Goal: Transaction & Acquisition: Purchase product/service

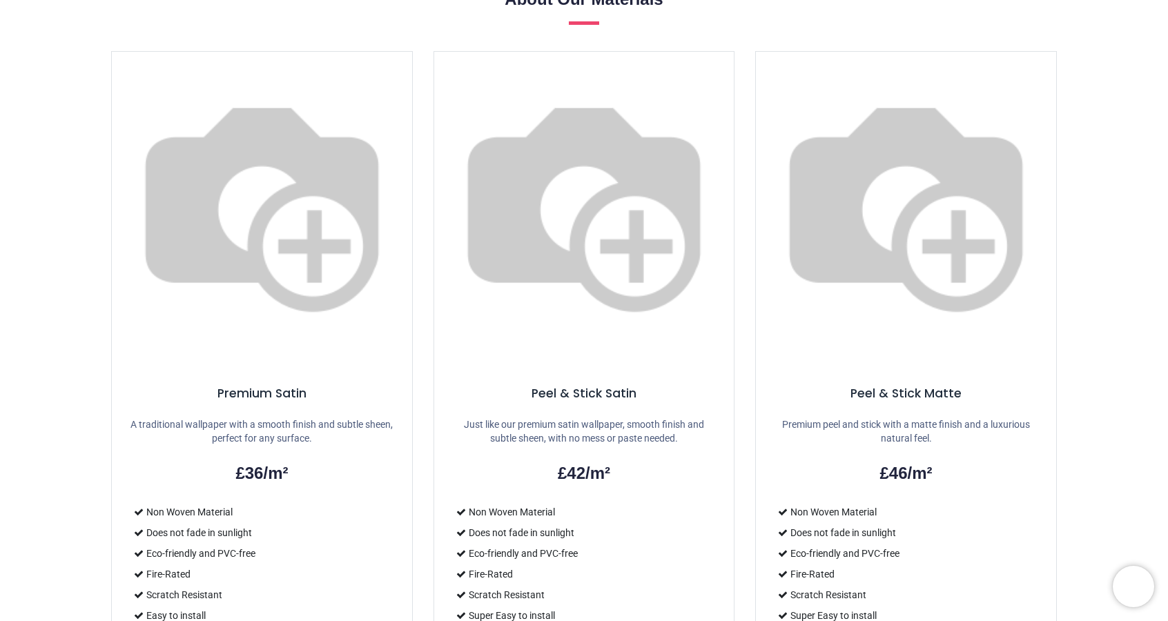
scroll to position [631, 0]
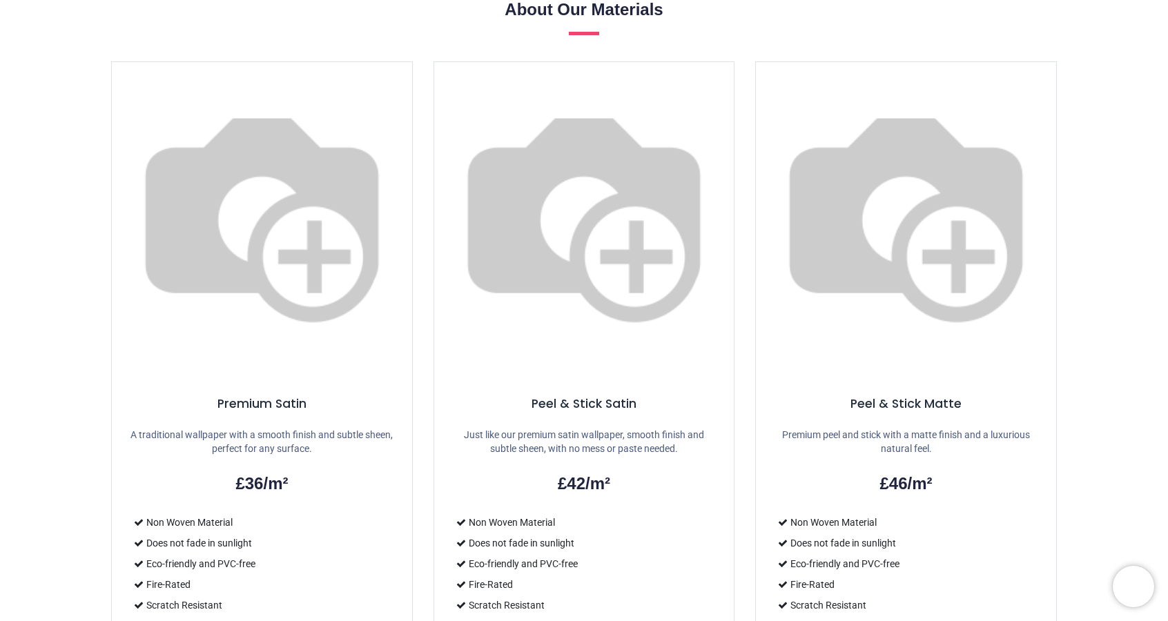
click at [670, 429] on p "Just like our premium satin wallpaper, smooth finish and subtle sheen, with no …" at bounding box center [584, 442] width 267 height 27
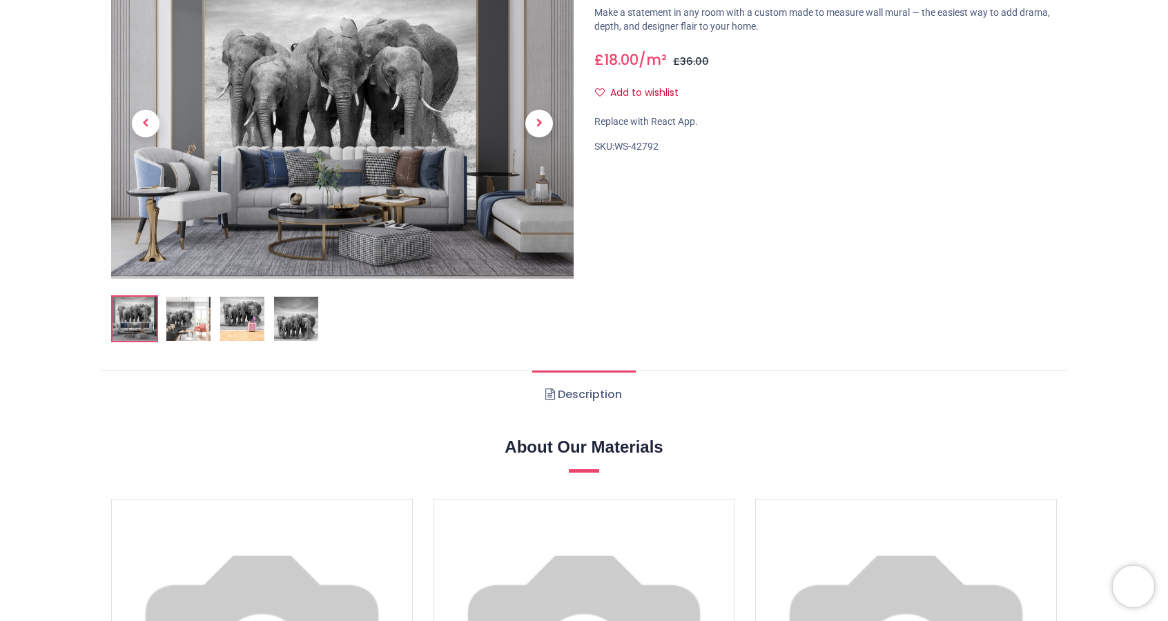
scroll to position [0, 0]
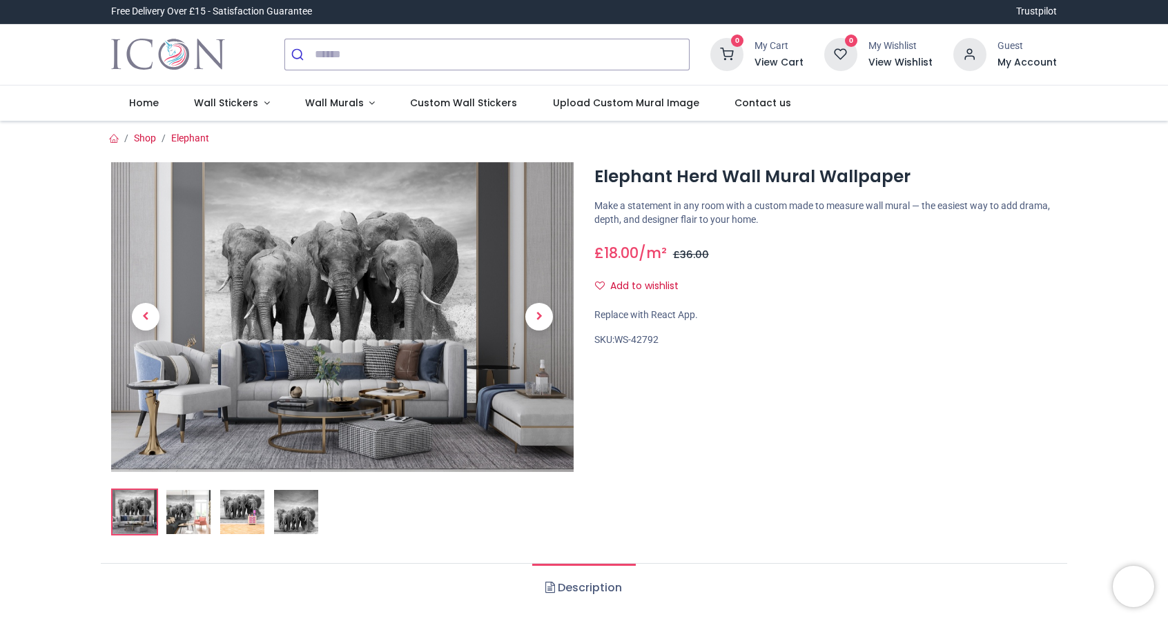
click at [349, 99] on span "Wall Murals" at bounding box center [334, 103] width 59 height 14
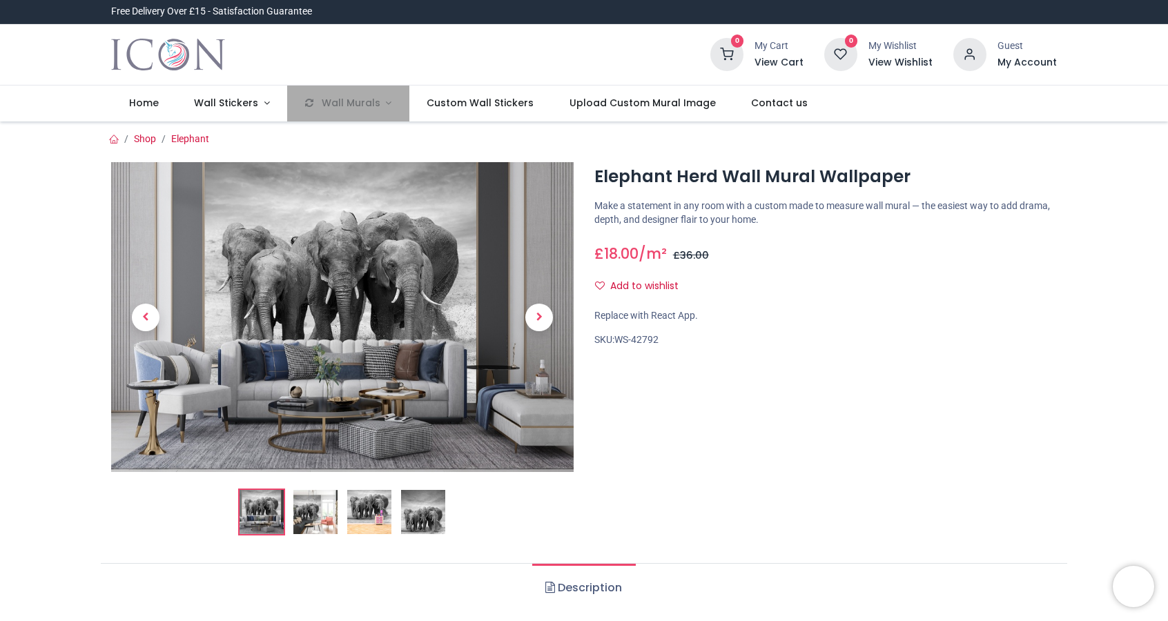
click at [361, 96] on li "Wall Murals" at bounding box center [348, 104] width 122 height 36
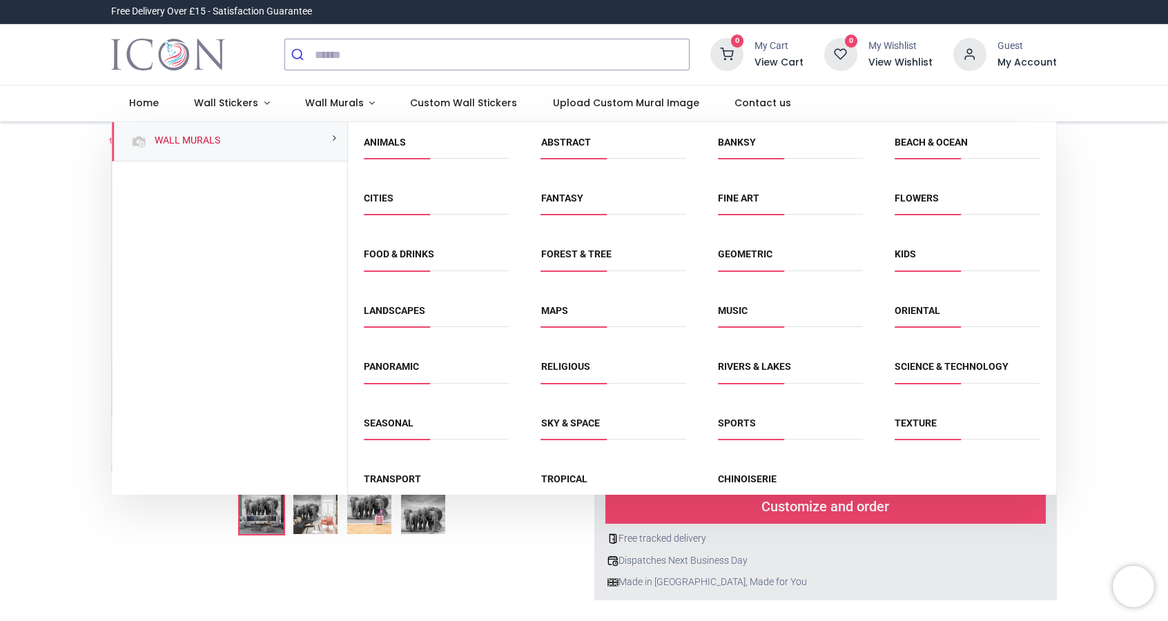
click at [389, 147] on span "Animals" at bounding box center [436, 147] width 145 height 23
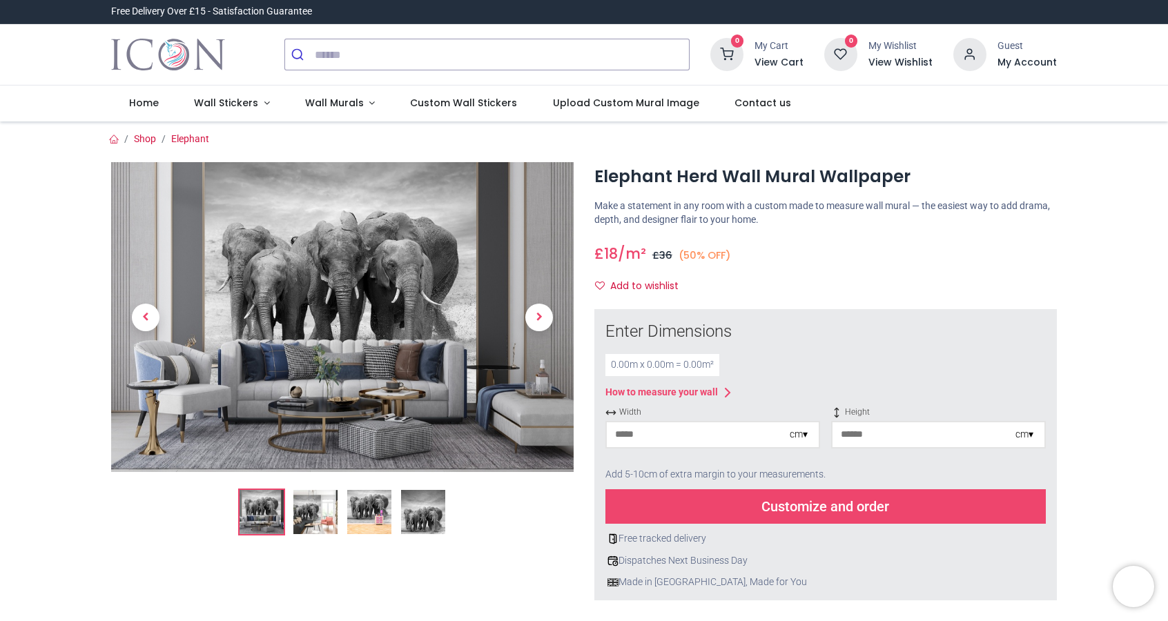
click at [630, 362] on div "0.00 m x 0.00 m = 0.00 m²" at bounding box center [663, 365] width 114 height 22
click at [799, 435] on div "cm ▾" at bounding box center [799, 435] width 18 height 14
click at [793, 484] on div "Inches (inch)" at bounding box center [713, 482] width 212 height 23
click at [895, 448] on div "Height inches ▾" at bounding box center [938, 433] width 215 height 53
click at [1016, 438] on div "inches ▾" at bounding box center [1017, 435] width 32 height 14
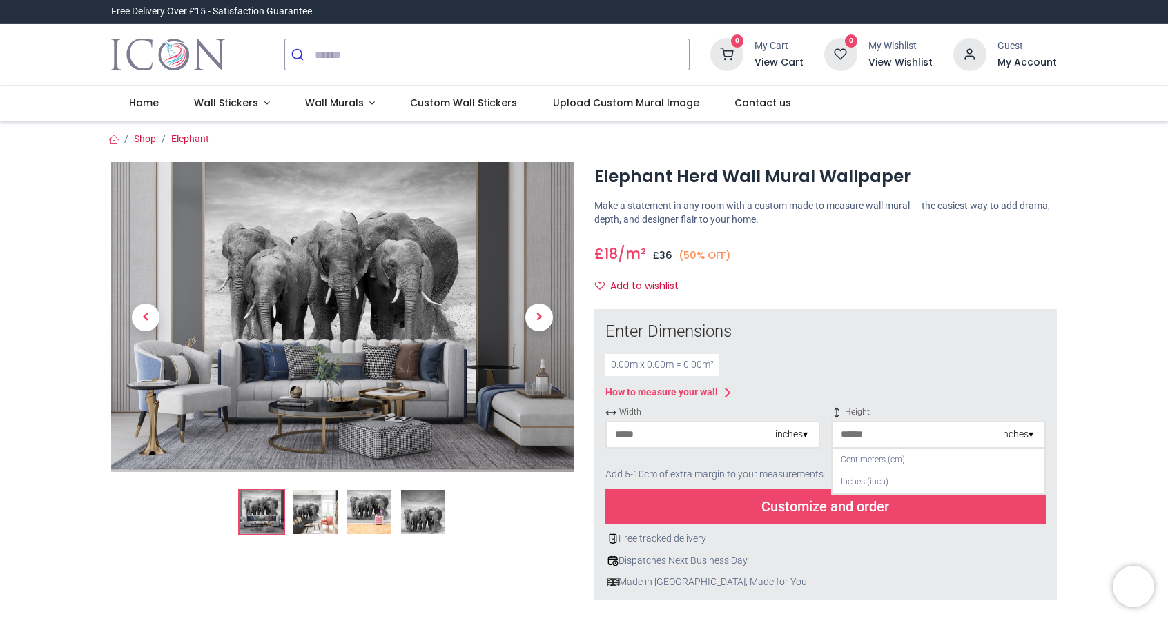
click at [1003, 481] on div "Inches (inch)" at bounding box center [939, 482] width 212 height 23
click at [679, 355] on div "0.00 m x 0.00 m = 0.00 m²" at bounding box center [663, 365] width 114 height 22
click at [626, 347] on div "Enter Dimensions 0.00 m x 0.00 m = 0.00 m² How to measure your wall Width inche…" at bounding box center [826, 454] width 441 height 269
click at [623, 368] on div "0.00 m x 0.00 m = 0.00 m²" at bounding box center [663, 365] width 114 height 22
click at [630, 370] on div "0.00 m x 0.00 m = 0.00 m²" at bounding box center [663, 365] width 114 height 22
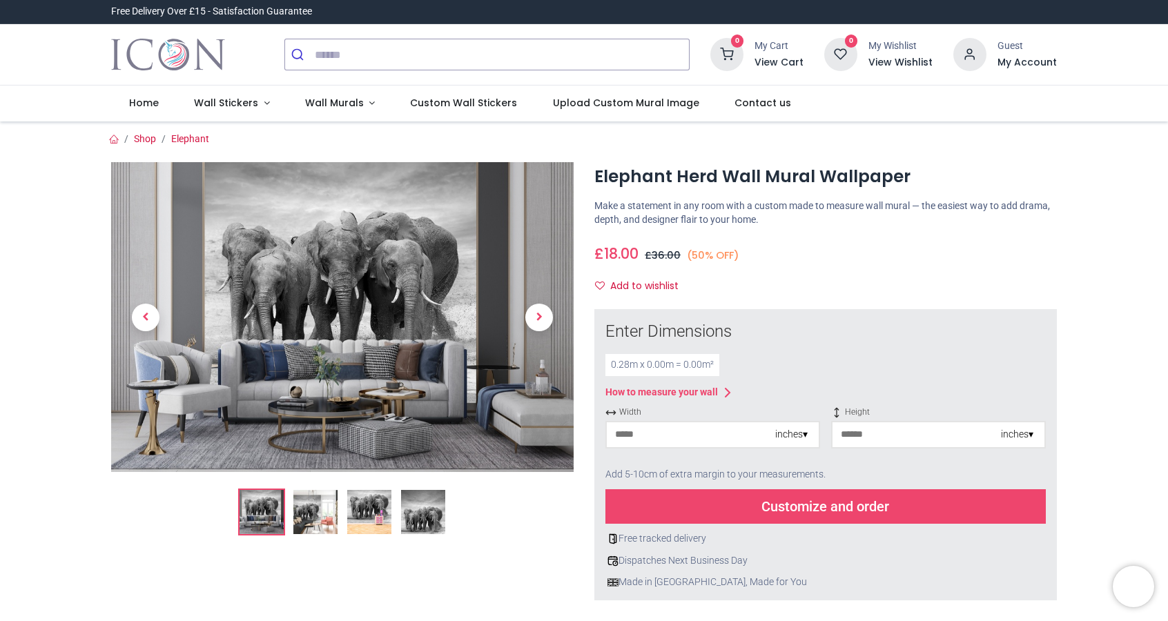
type input "*"
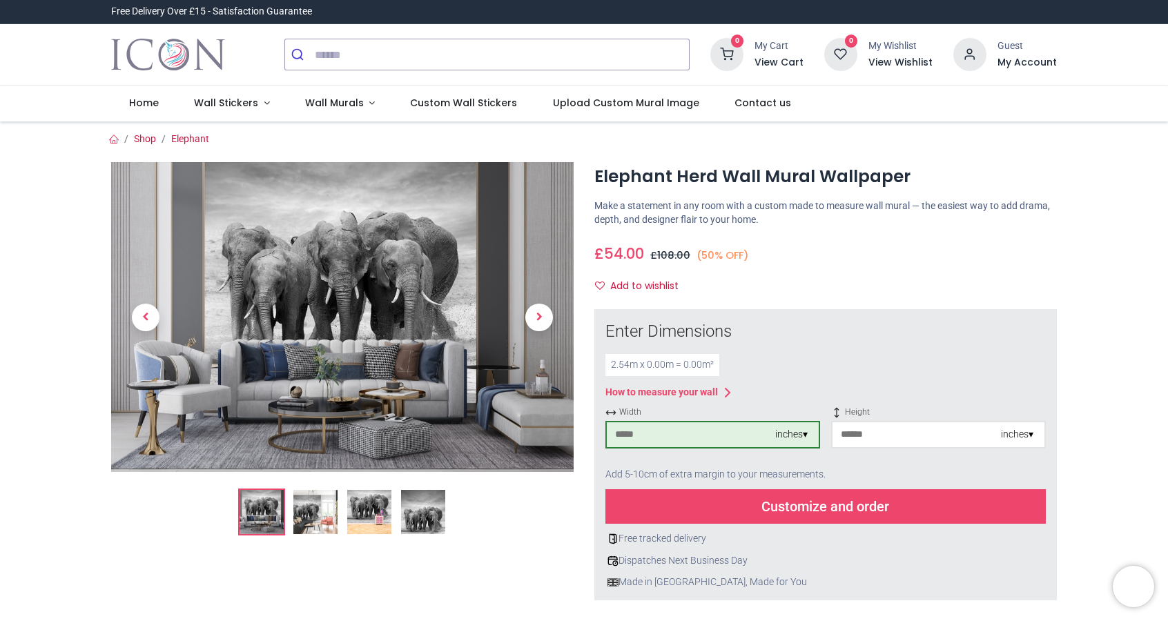
type input "*"
type input "**"
click at [905, 446] on div "inches ▾" at bounding box center [938, 435] width 215 height 28
click at [866, 423] on input "number" at bounding box center [917, 435] width 168 height 25
type input "*"
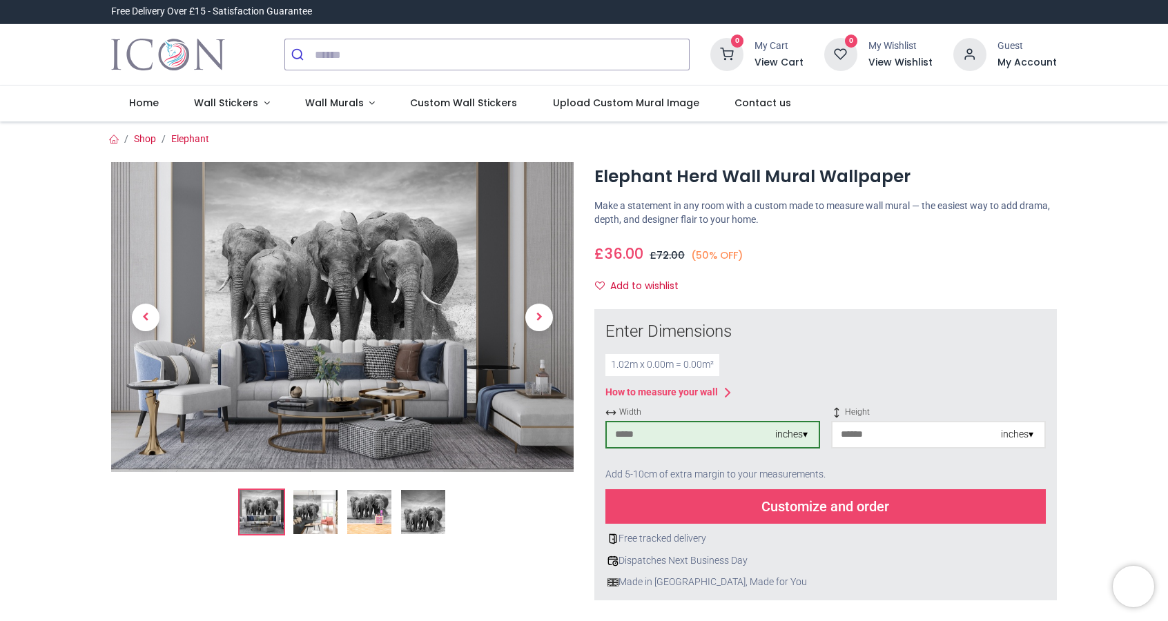
type input "*"
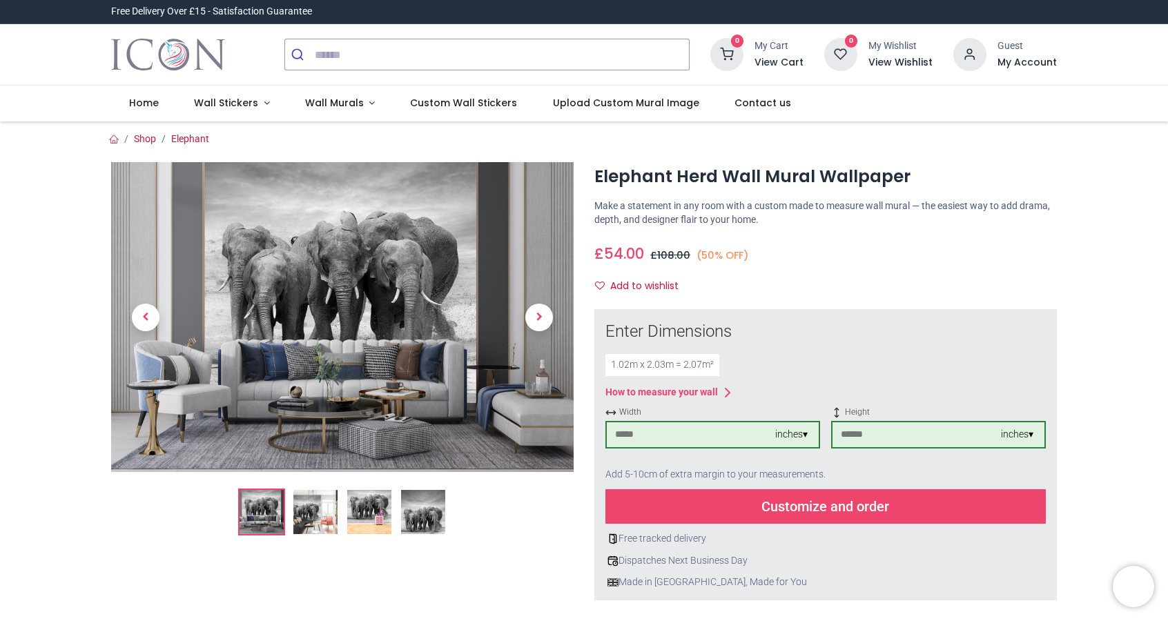
type input "*"
type input "**"
click at [818, 282] on div "Add to wishlist" at bounding box center [826, 286] width 463 height 23
click at [539, 312] on span "Next" at bounding box center [539, 318] width 28 height 28
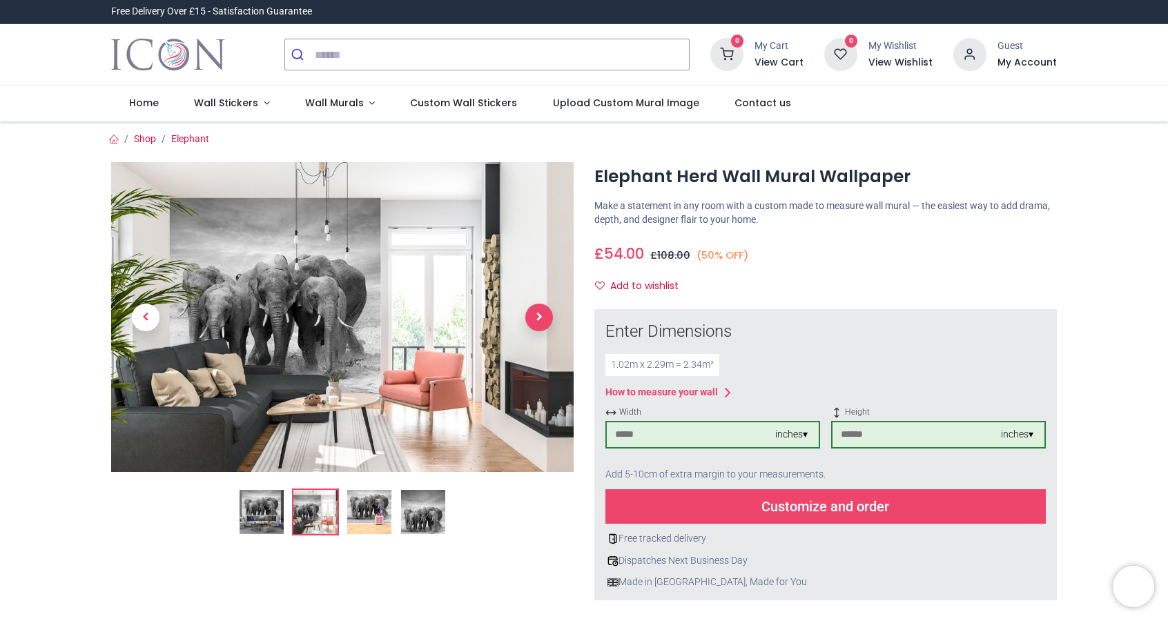
click at [535, 311] on span "Next" at bounding box center [539, 318] width 28 height 28
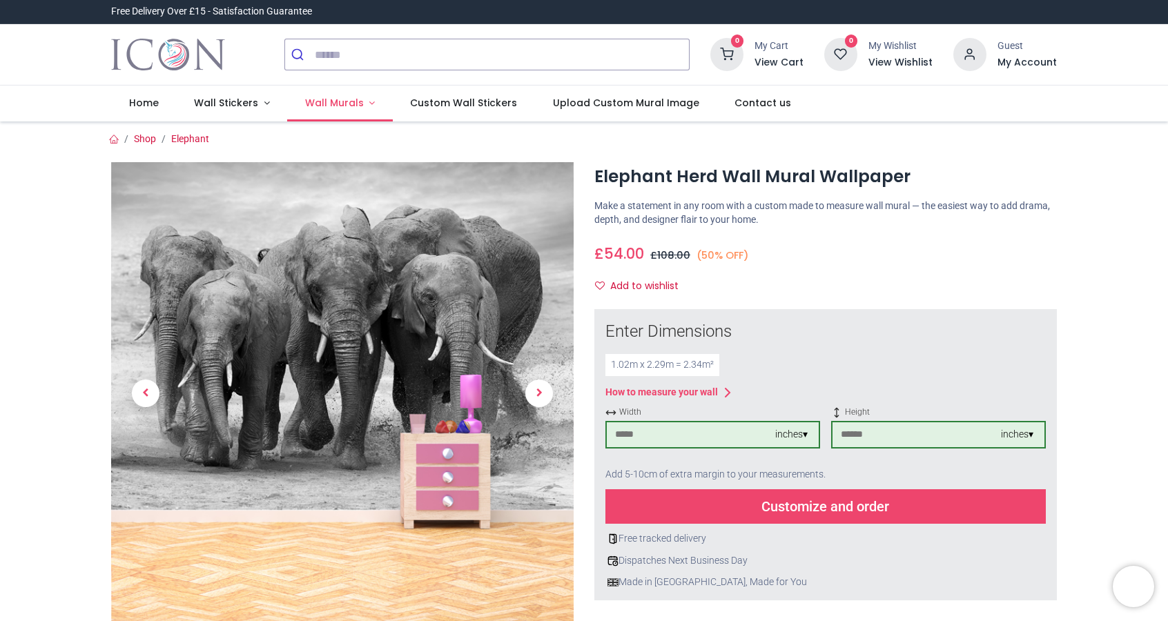
click at [346, 98] on span "Wall Murals" at bounding box center [334, 103] width 59 height 14
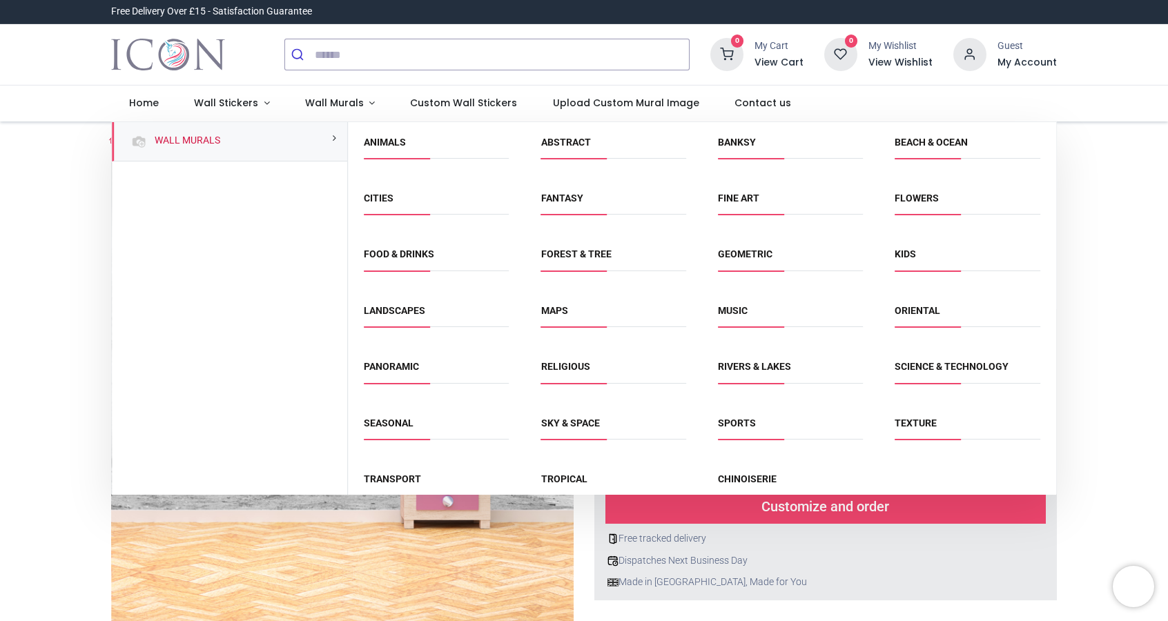
click at [403, 139] on link "Animals" at bounding box center [385, 142] width 42 height 11
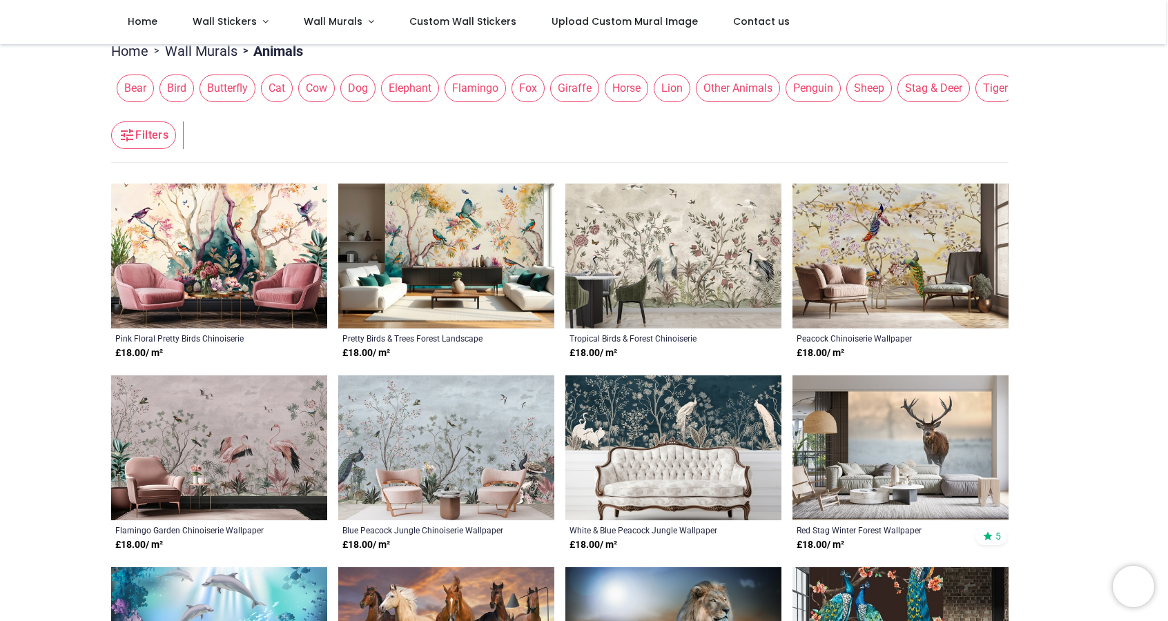
scroll to position [207, 0]
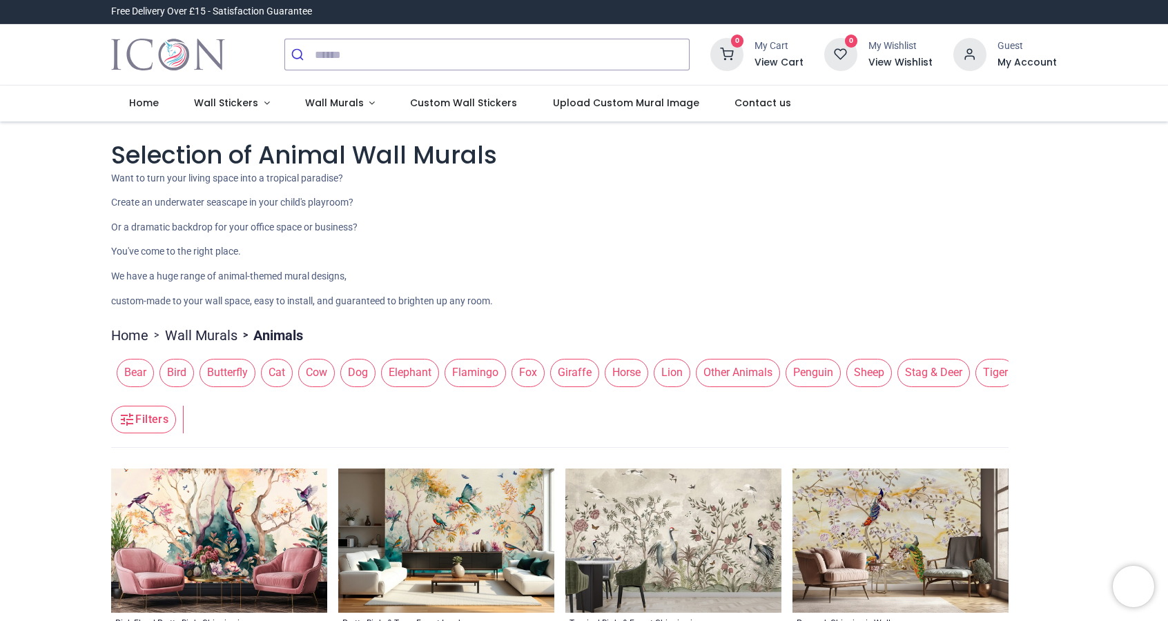
click at [410, 378] on span "Elephant" at bounding box center [410, 373] width 58 height 28
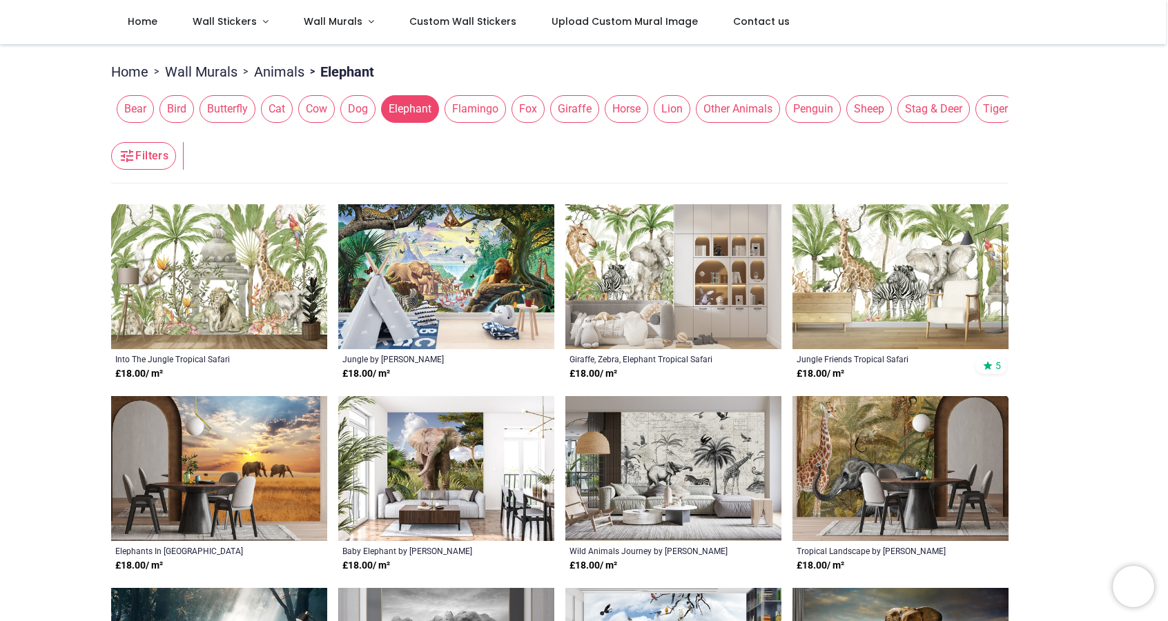
scroll to position [219, 0]
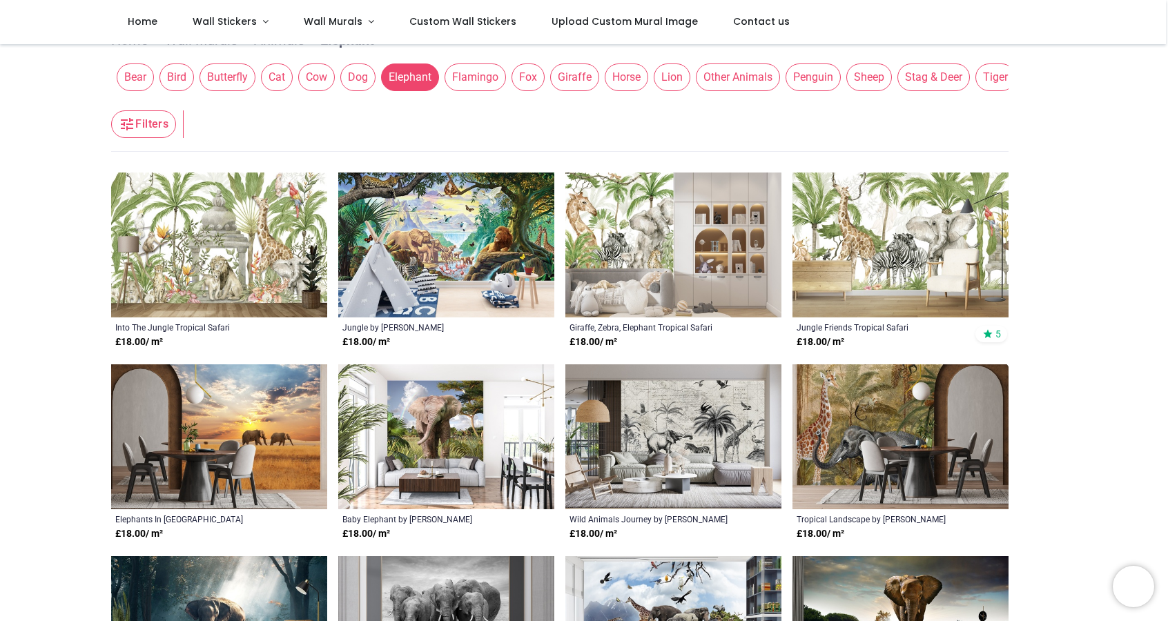
click at [147, 128] on button "Filters" at bounding box center [143, 124] width 65 height 28
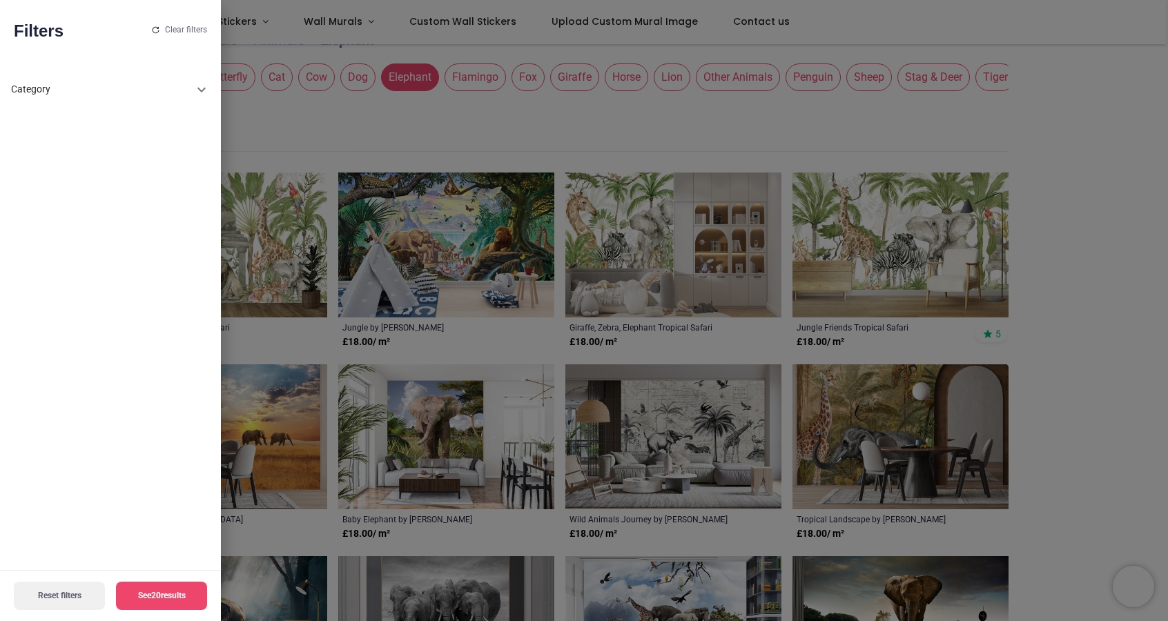
click at [193, 77] on div "Category" at bounding box center [110, 89] width 199 height 33
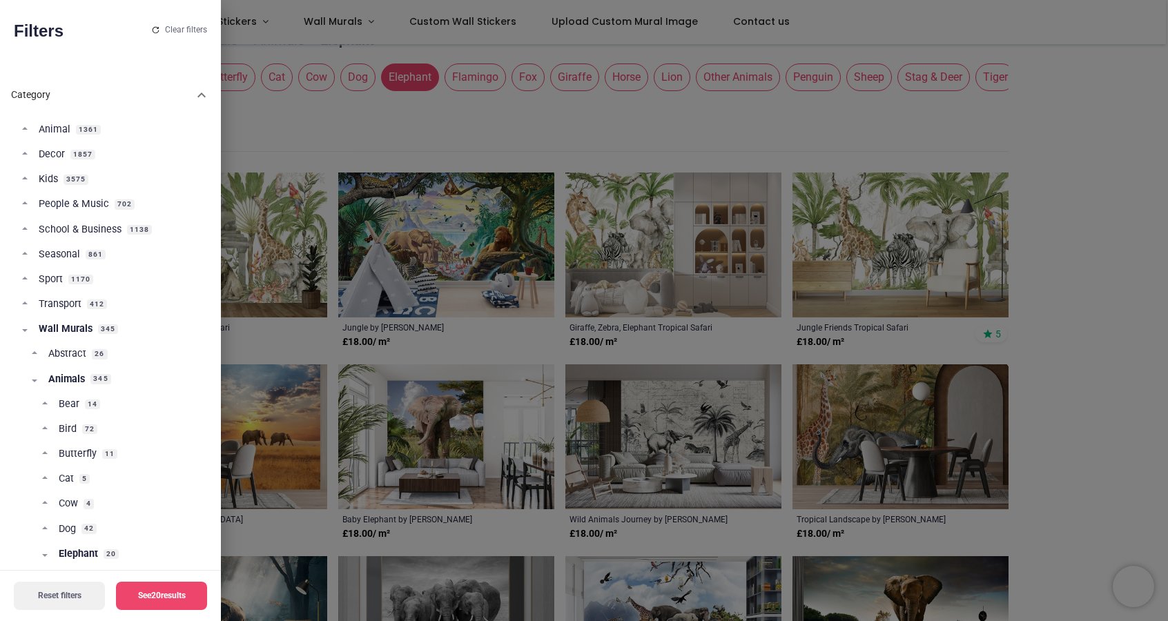
click at [191, 87] on div "Category" at bounding box center [110, 95] width 199 height 44
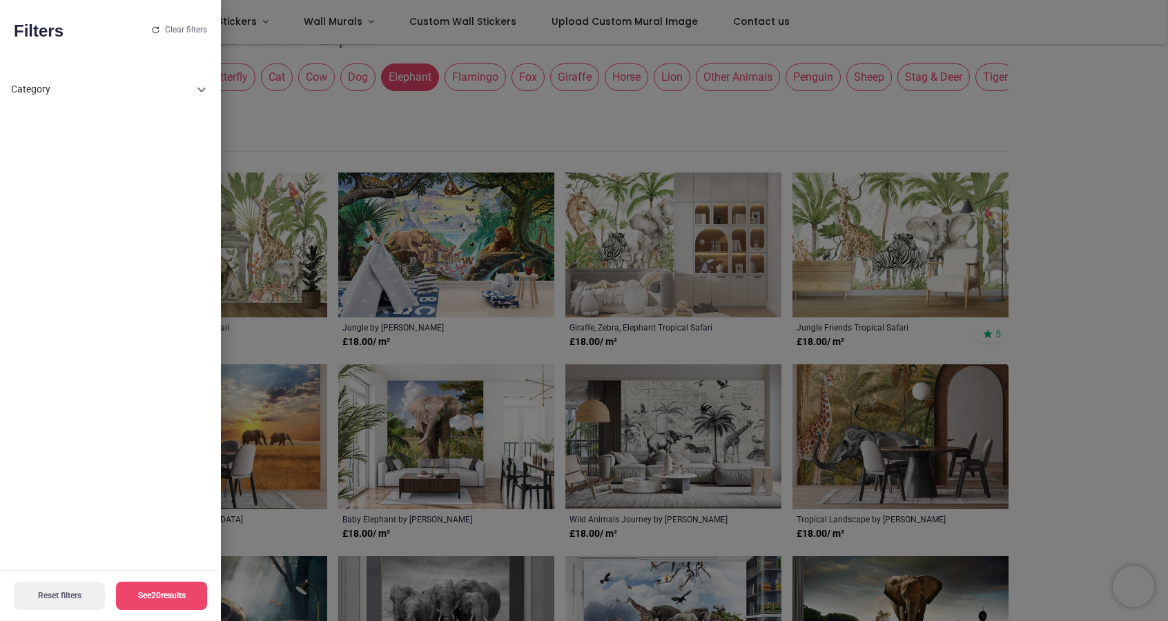
click at [1137, 194] on div at bounding box center [584, 310] width 1168 height 621
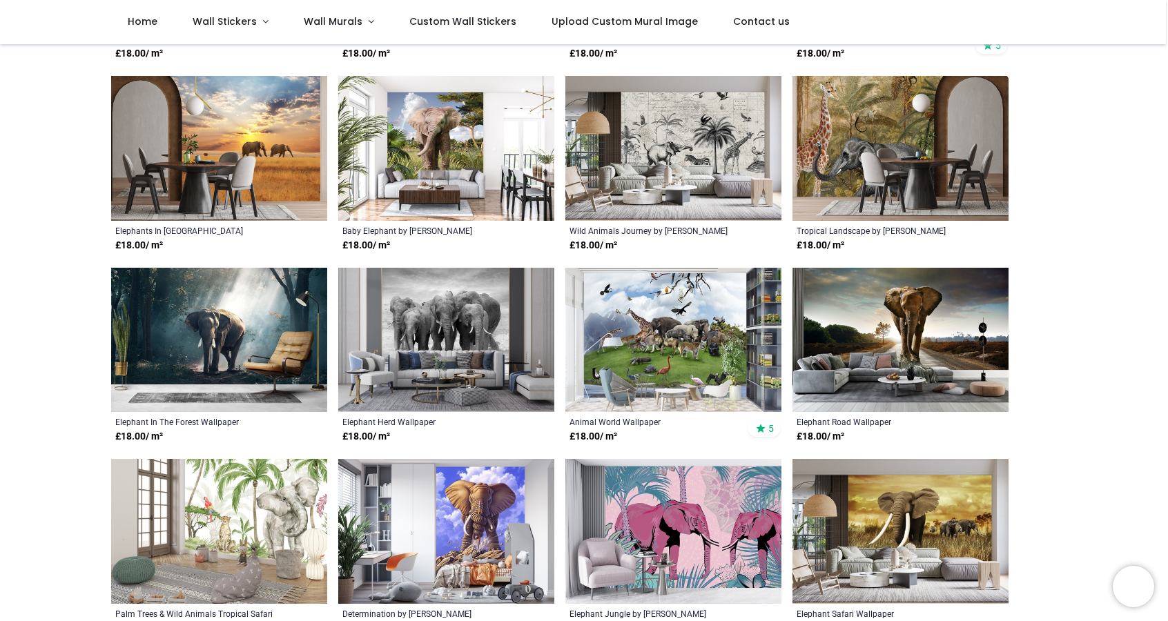
scroll to position [508, 0]
click at [463, 354] on img at bounding box center [446, 339] width 216 height 145
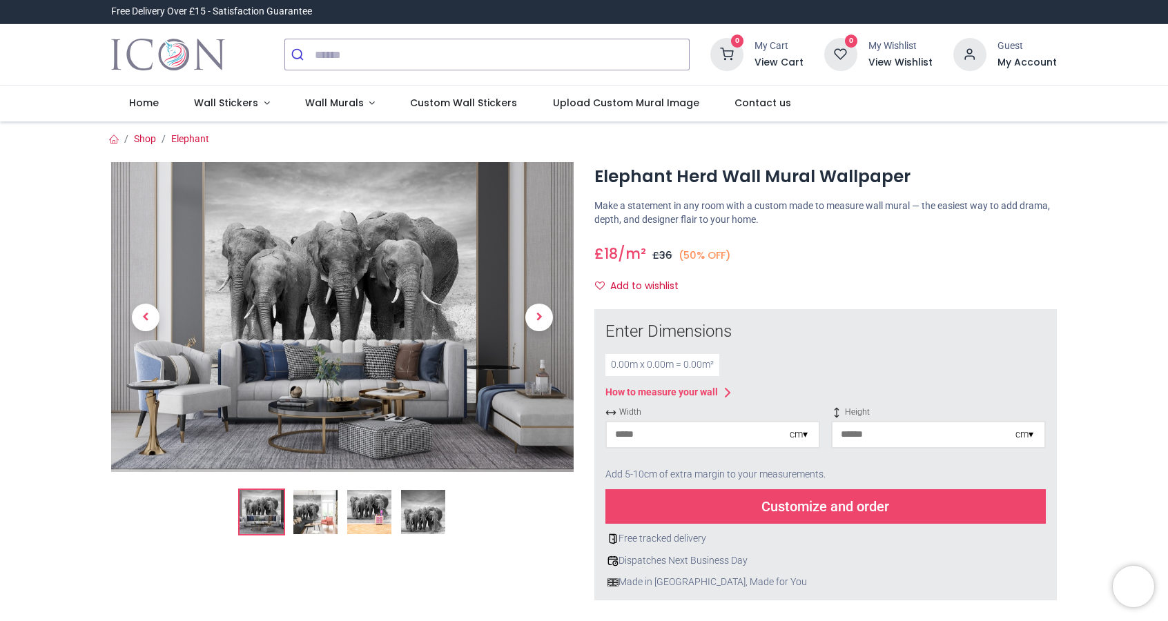
click at [308, 503] on img at bounding box center [315, 512] width 44 height 44
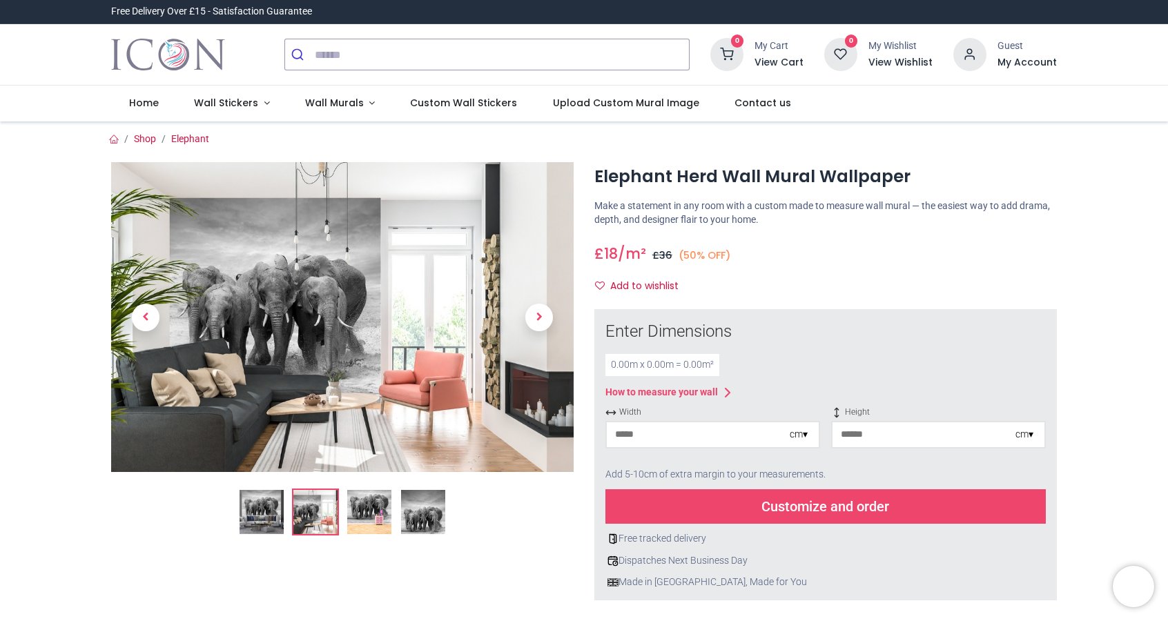
click at [360, 514] on img at bounding box center [369, 512] width 44 height 44
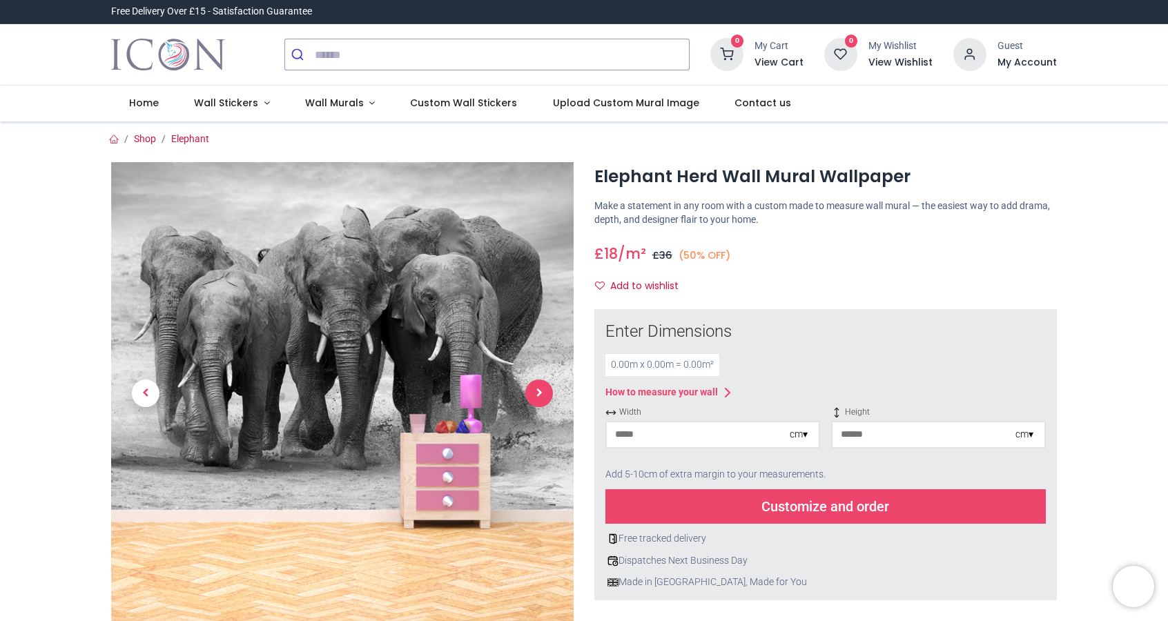
click at [527, 392] on span "Next" at bounding box center [539, 394] width 28 height 28
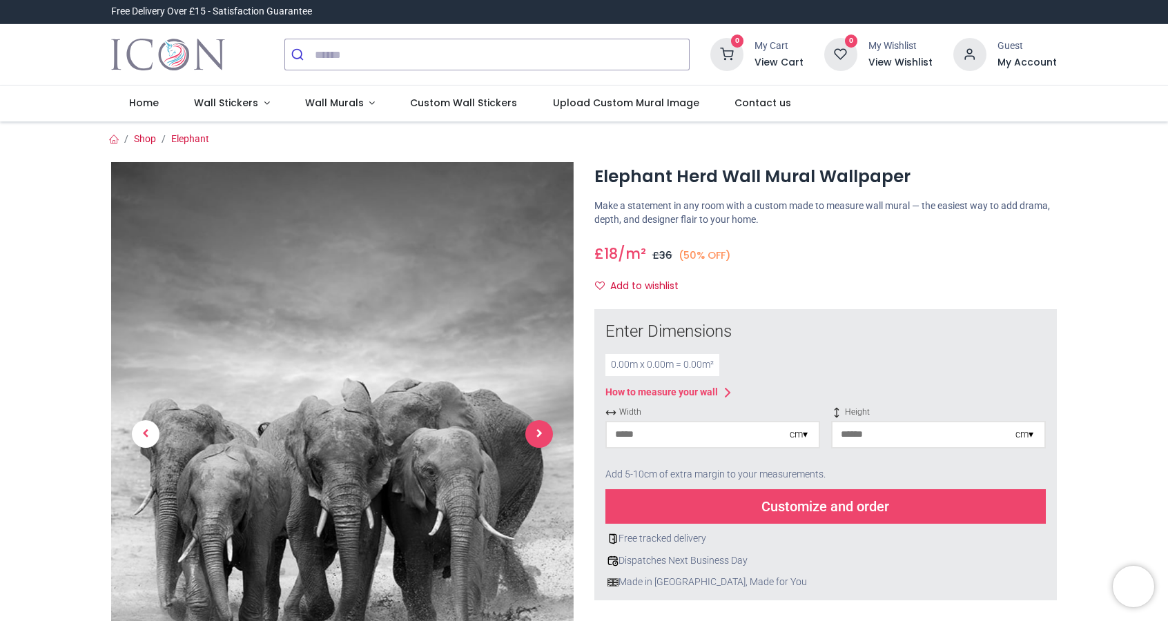
click at [534, 439] on span "Next" at bounding box center [539, 435] width 28 height 28
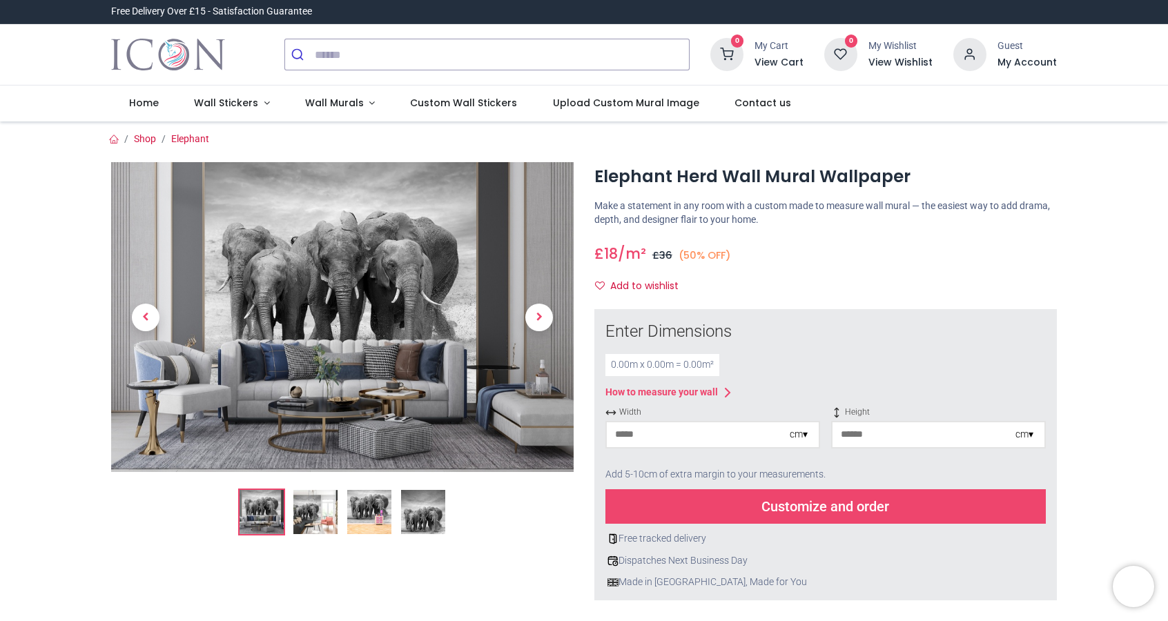
click at [528, 328] on link at bounding box center [539, 317] width 69 height 217
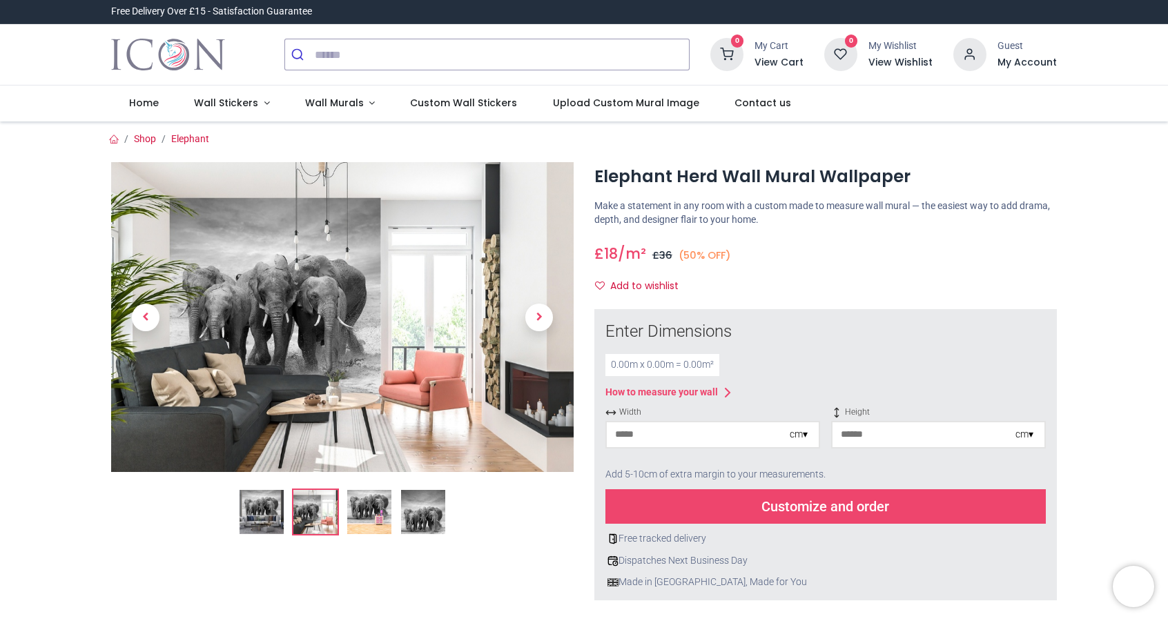
click at [539, 325] on span "Next" at bounding box center [539, 318] width 28 height 28
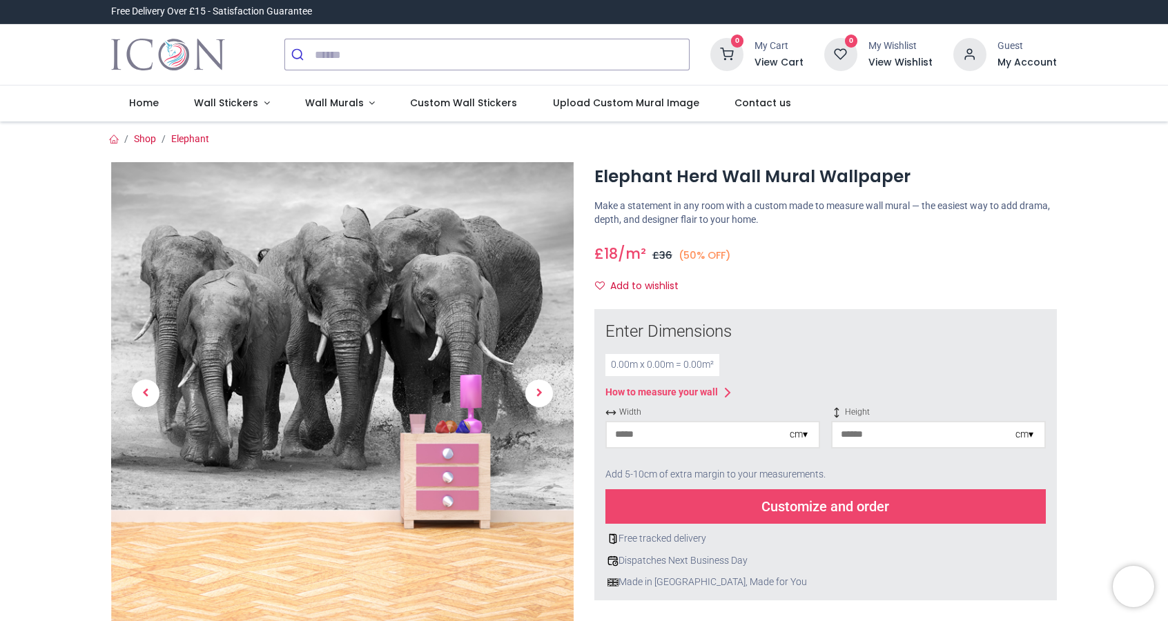
click at [541, 367] on link at bounding box center [539, 394] width 69 height 324
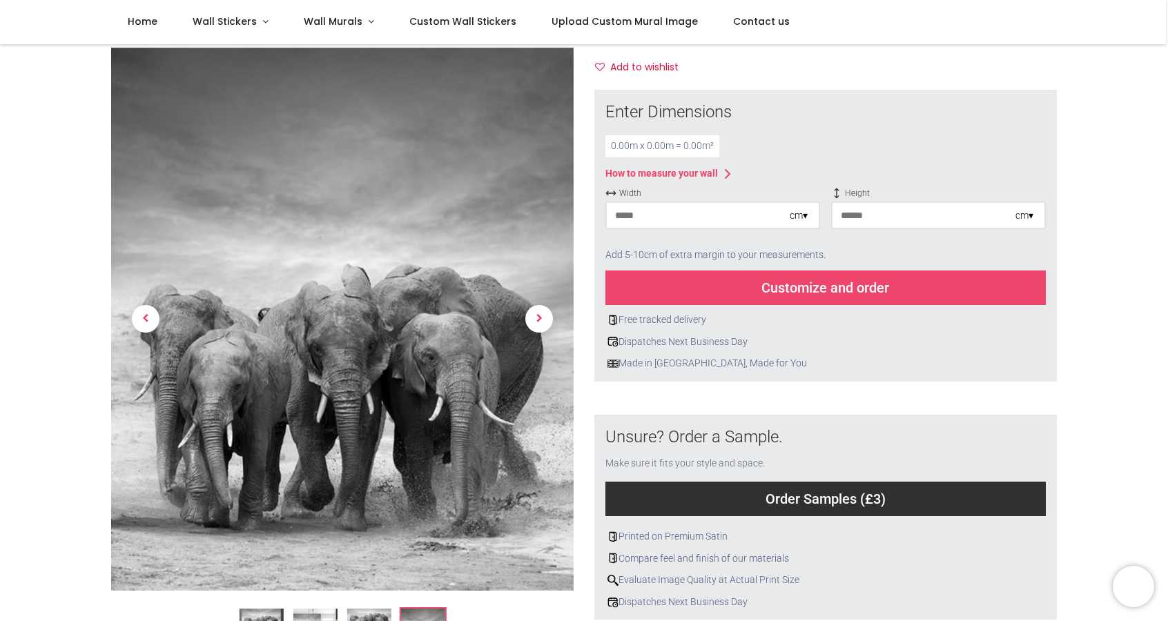
scroll to position [143, 0]
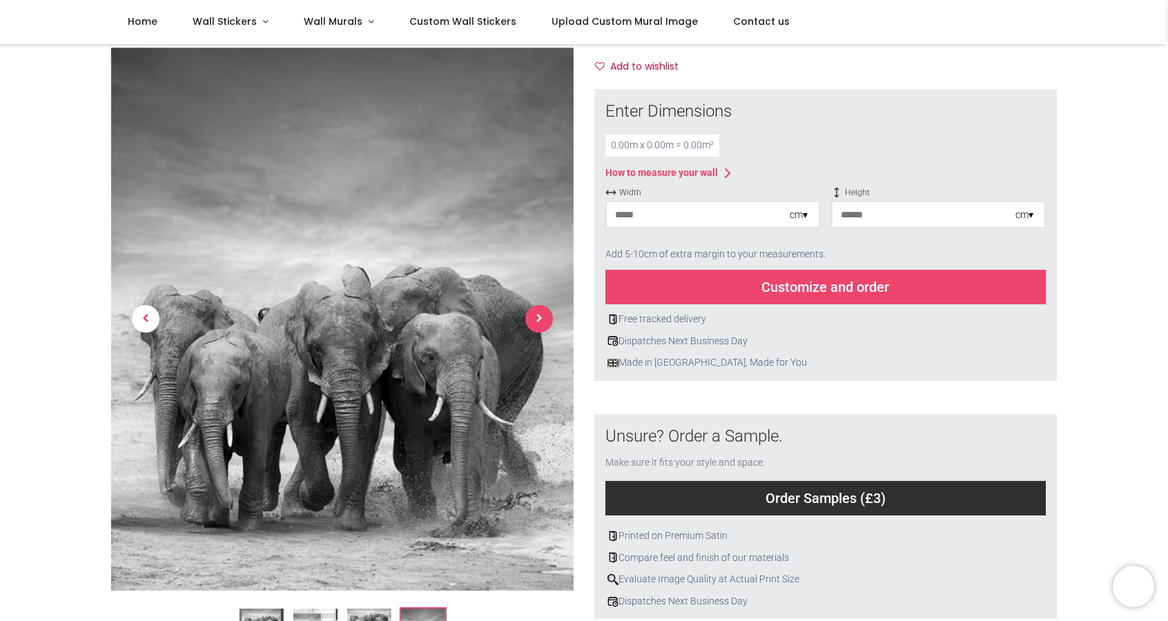
click at [532, 325] on span "Next" at bounding box center [539, 320] width 28 height 28
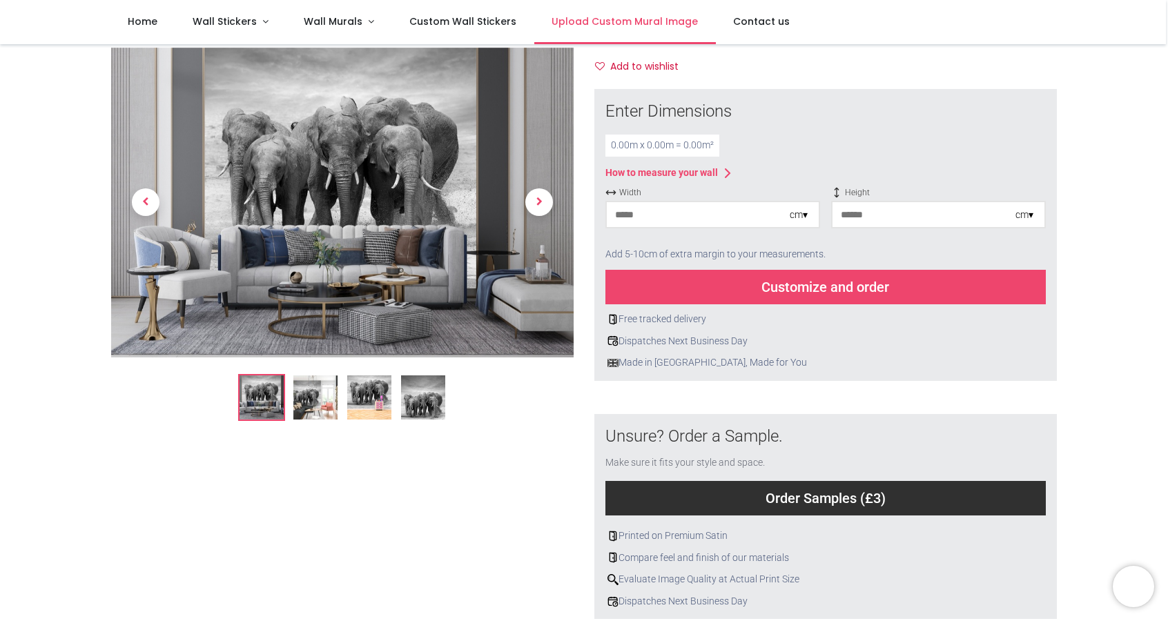
click at [639, 18] on span "Upload Custom Mural Image" at bounding box center [625, 22] width 146 height 14
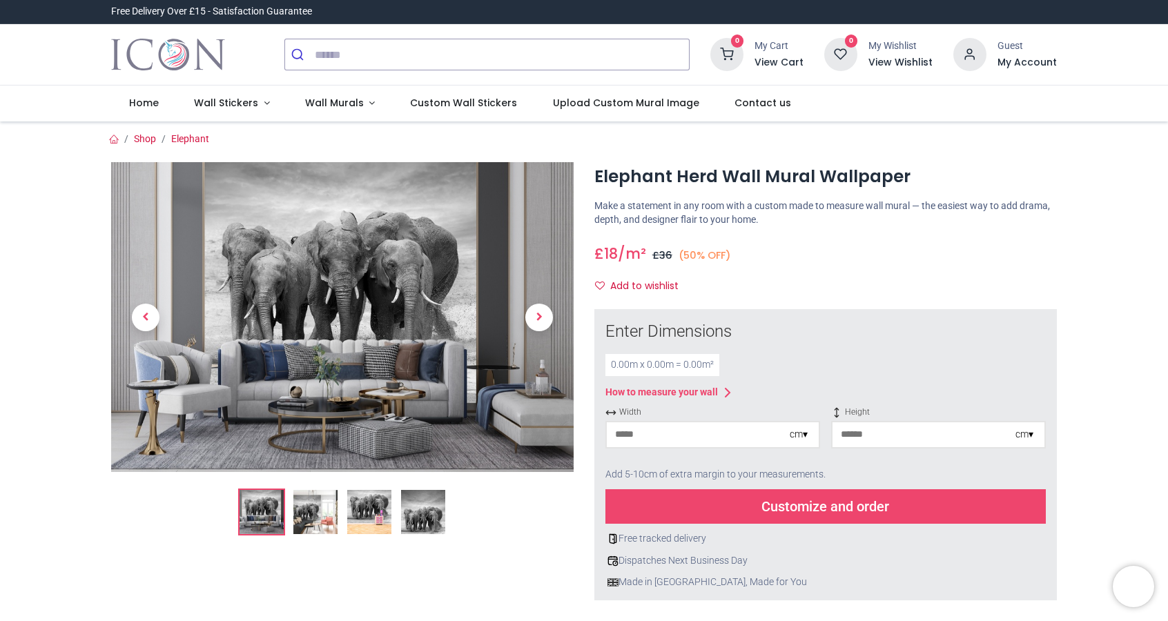
click at [717, 389] on div "How to measure your wall" at bounding box center [662, 393] width 113 height 14
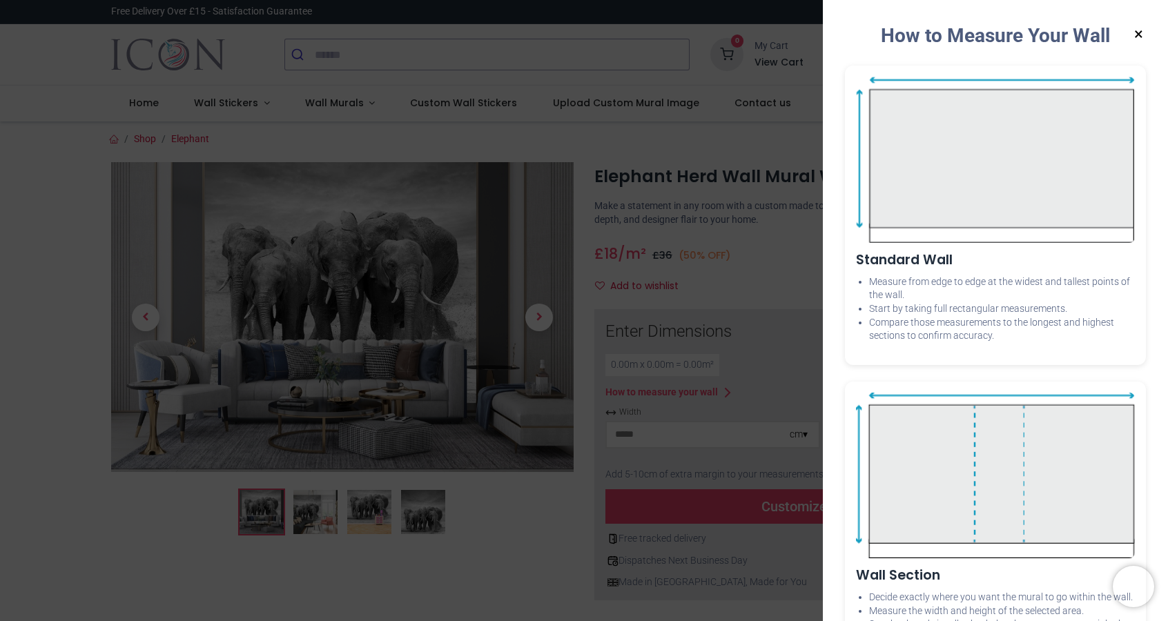
click at [1137, 30] on button "×" at bounding box center [1138, 34] width 17 height 25
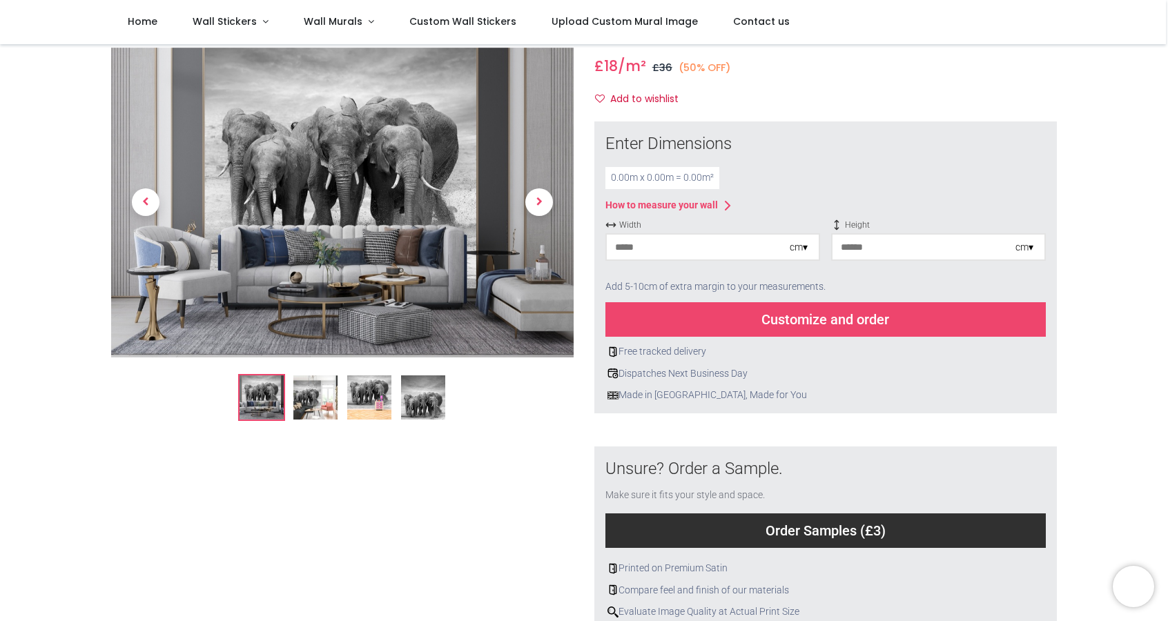
scroll to position [113, 0]
